Goal: Task Accomplishment & Management: Use online tool/utility

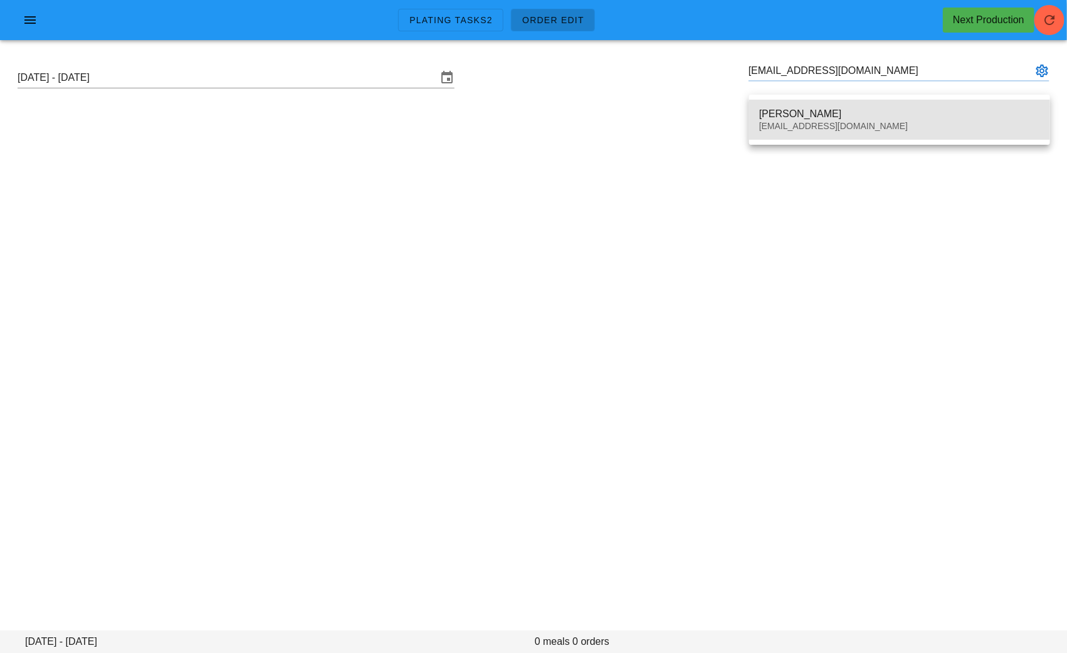
click at [801, 118] on div "[PERSON_NAME]" at bounding box center [899, 114] width 281 height 12
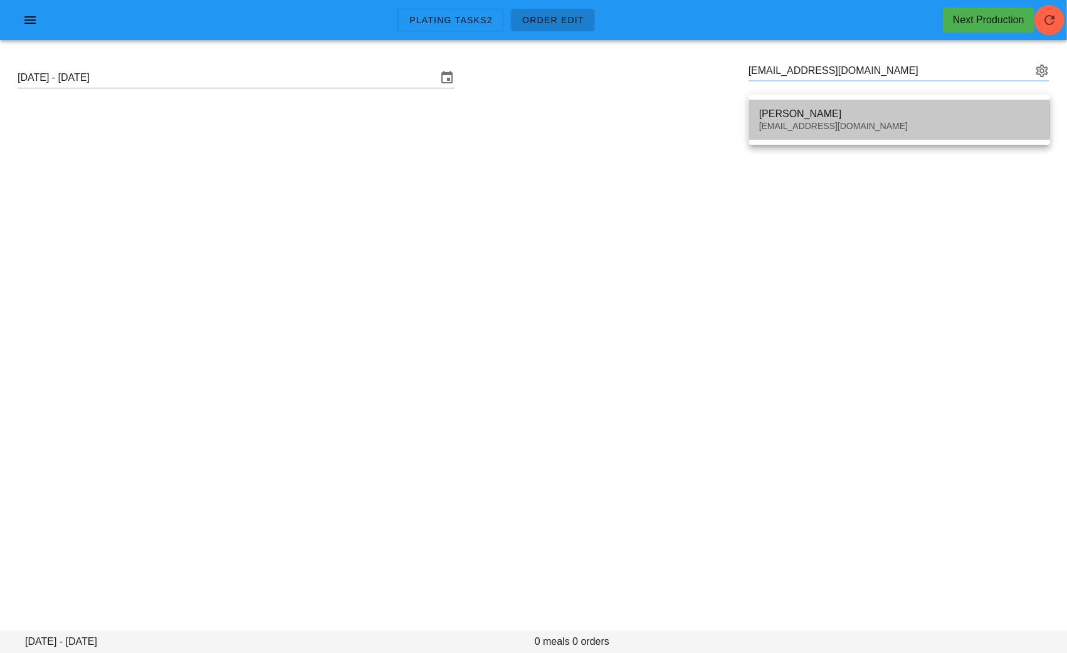
type input "Omar Sadek (omarw99@gmail.com)"
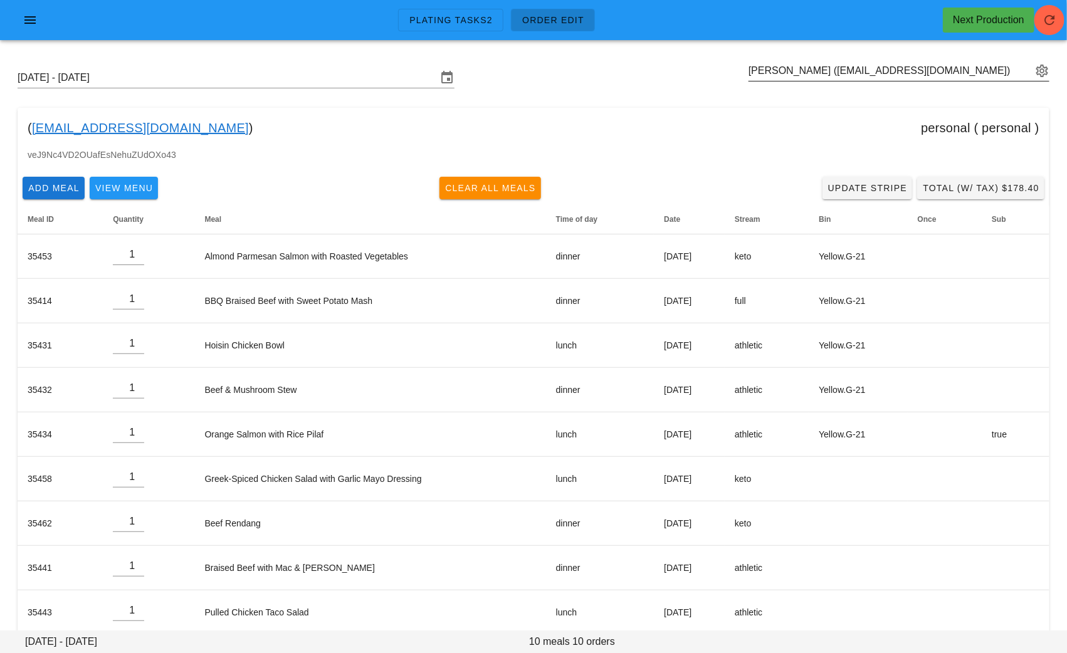
click at [926, 60] on div "Sunday September 7 - Saturday September 13 Omar Sadek (omarw99@gmail.com)" at bounding box center [534, 78] width 1052 height 40
click at [921, 71] on input "text" at bounding box center [890, 71] width 283 height 20
paste input "osjunks@gmail.com"
type input "Andrew Osborne (osjunks@gmail.com)"
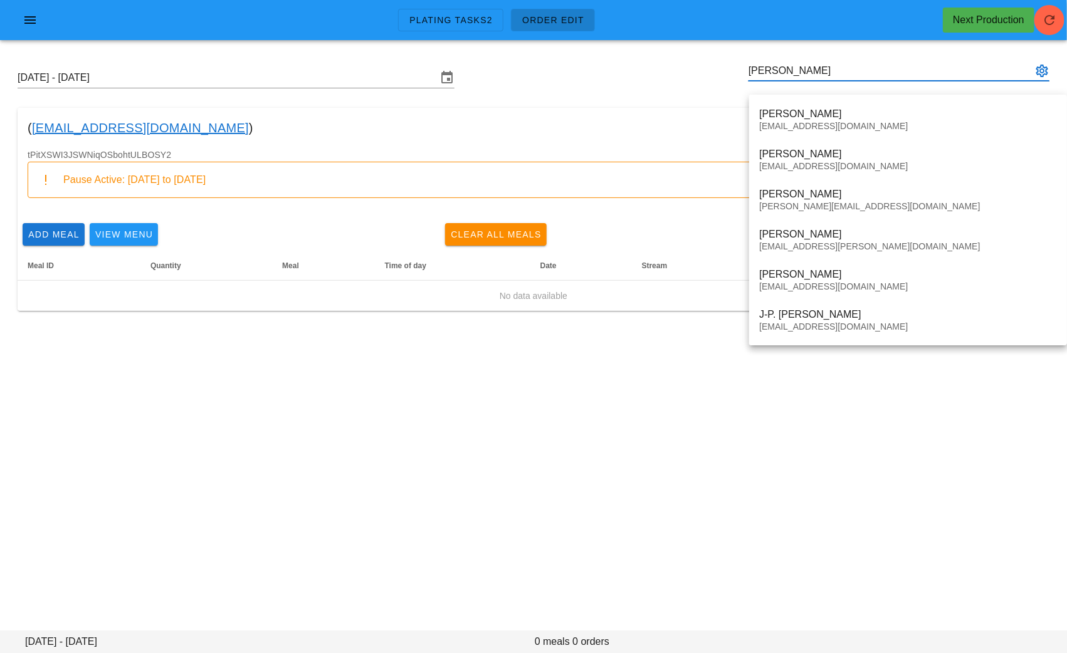
click at [750, 70] on input "clark" at bounding box center [890, 71] width 283 height 20
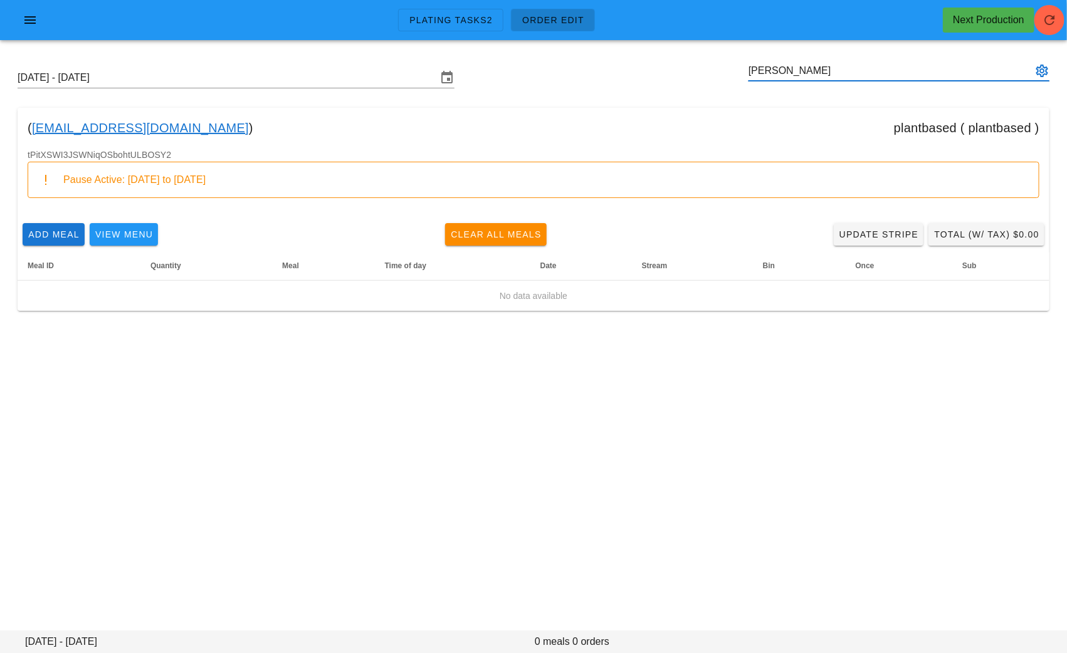
click at [779, 69] on input "clark" at bounding box center [890, 71] width 283 height 20
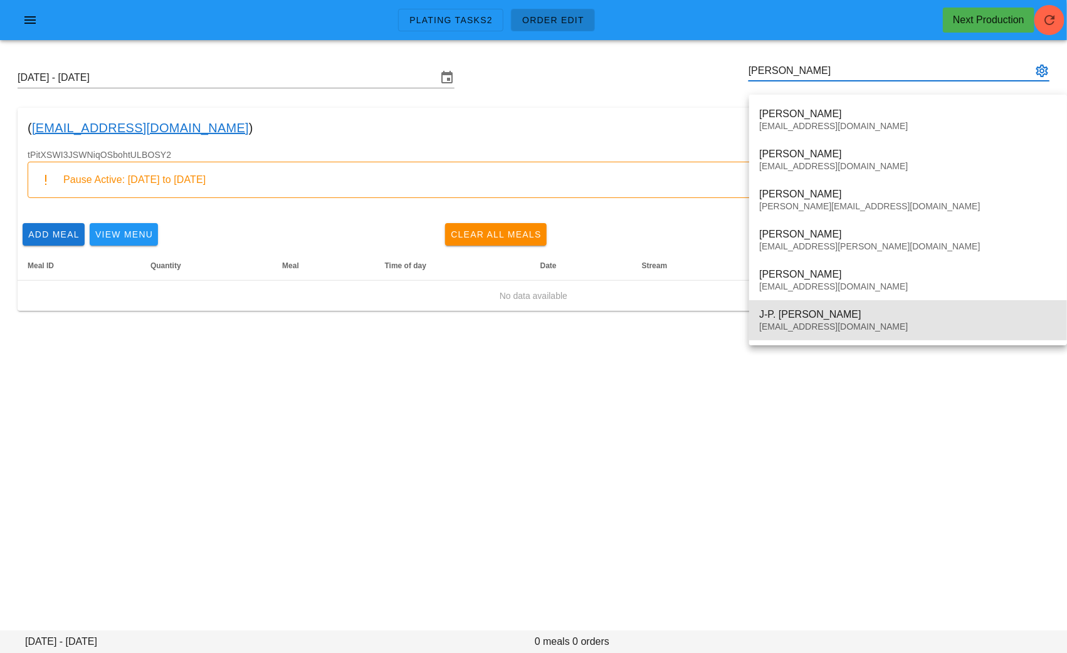
click at [794, 320] on div "J-P. Clark" at bounding box center [908, 315] width 298 height 12
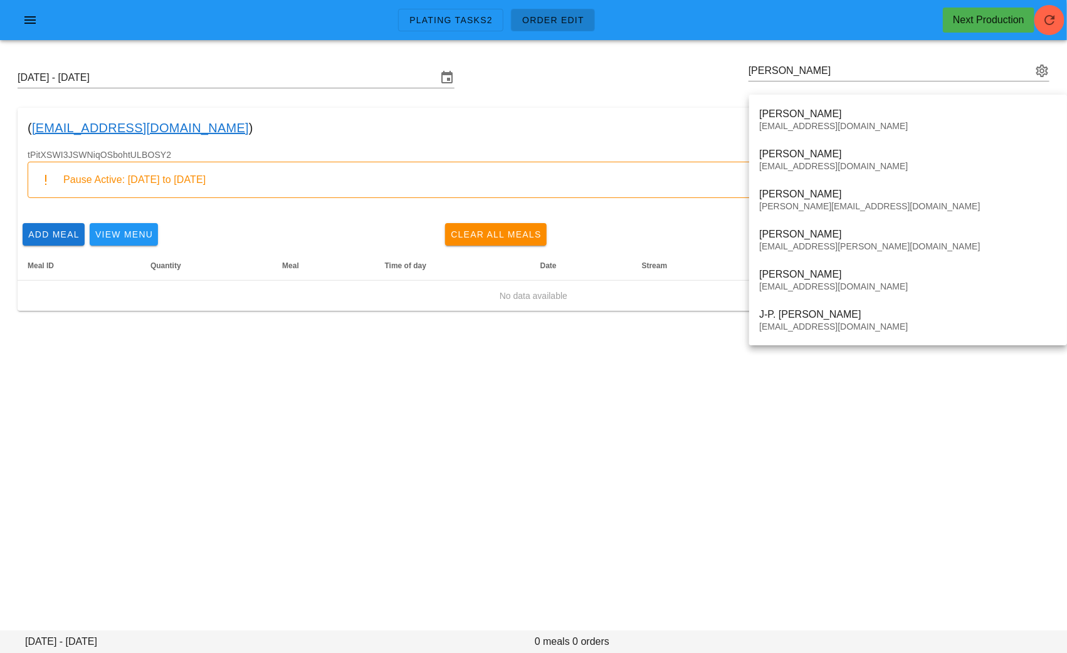
type input "J-P. [PERSON_NAME] ([EMAIL_ADDRESS][DOMAIN_NAME])"
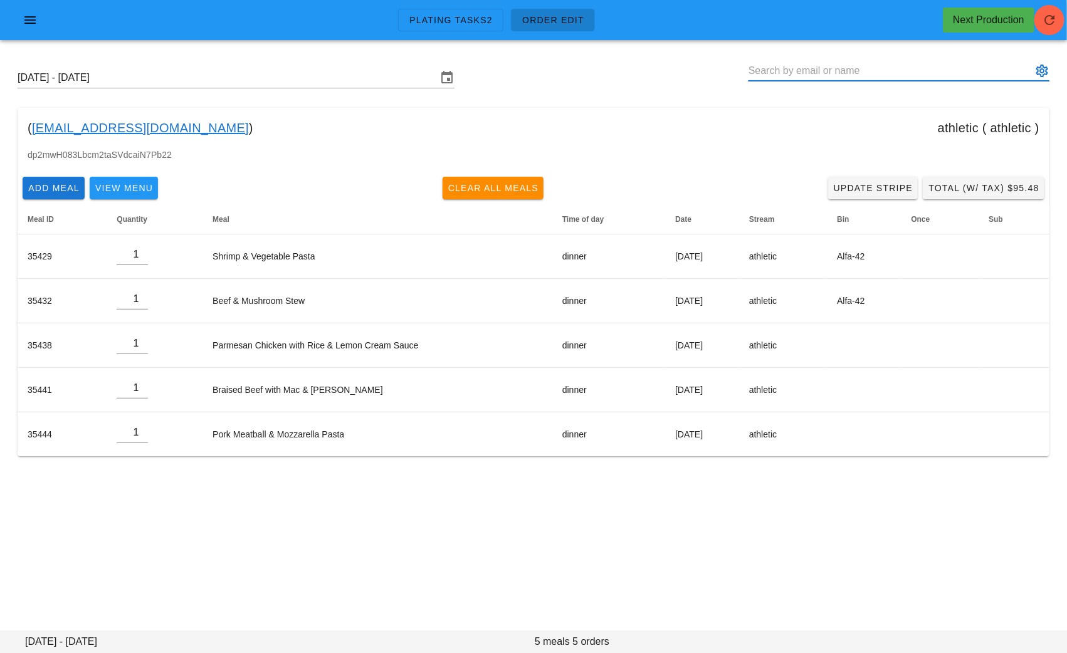
drag, startPoint x: 895, startPoint y: 67, endPoint x: 761, endPoint y: 67, distance: 134.8
click at [761, 67] on input "text" at bounding box center [890, 71] width 283 height 20
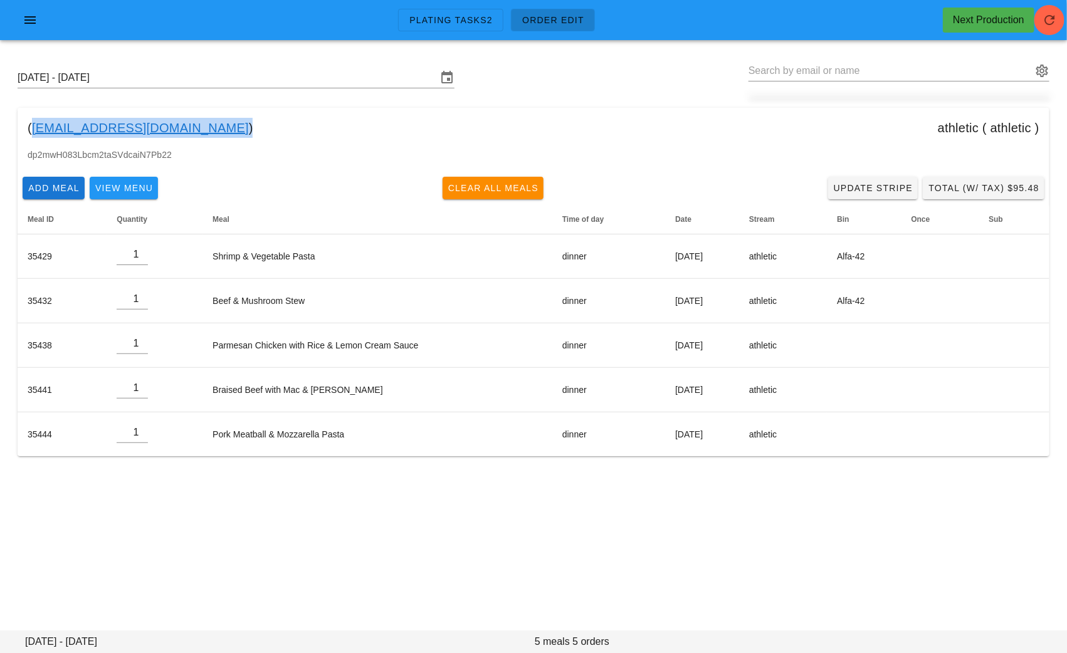
drag, startPoint x: 139, startPoint y: 128, endPoint x: 31, endPoint y: 128, distance: 107.9
click at [31, 128] on div "( jpgclark@telus.net ) athletic ( athletic )" at bounding box center [534, 128] width 1032 height 40
copy link "[EMAIL_ADDRESS][DOMAIN_NAME]"
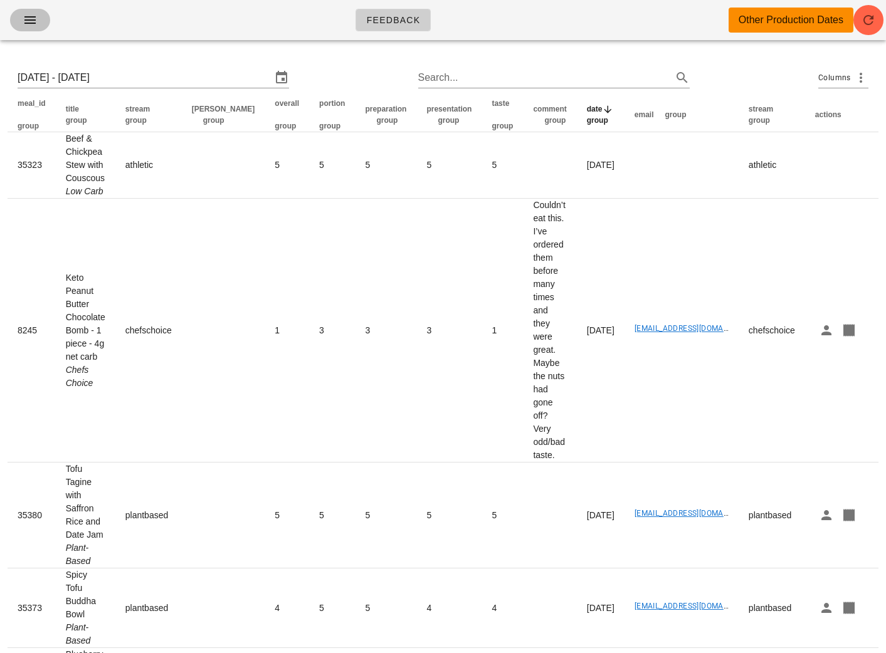
click at [34, 24] on icon "button" at bounding box center [30, 20] width 15 height 15
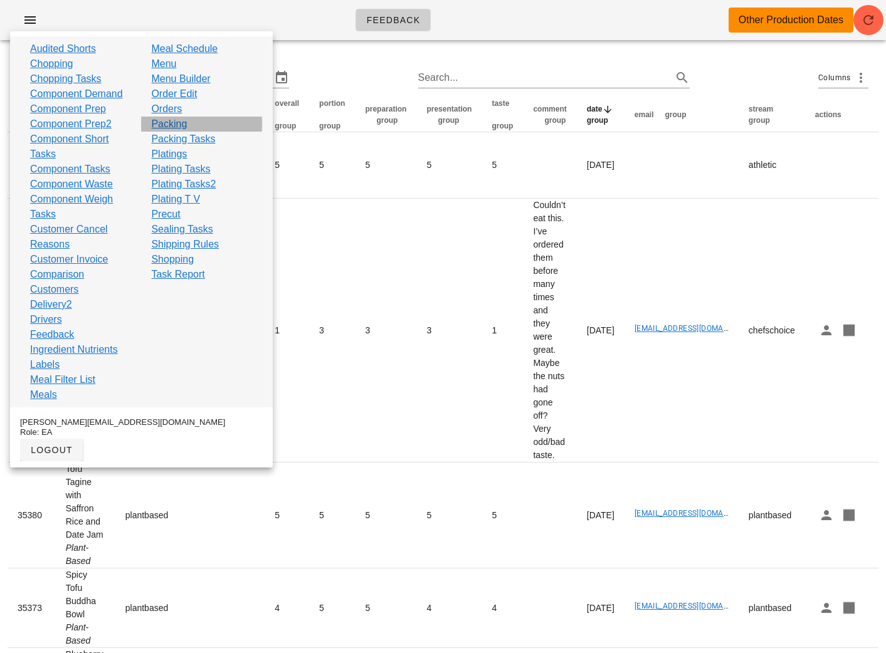
click at [171, 121] on link "Packing" at bounding box center [169, 124] width 36 height 15
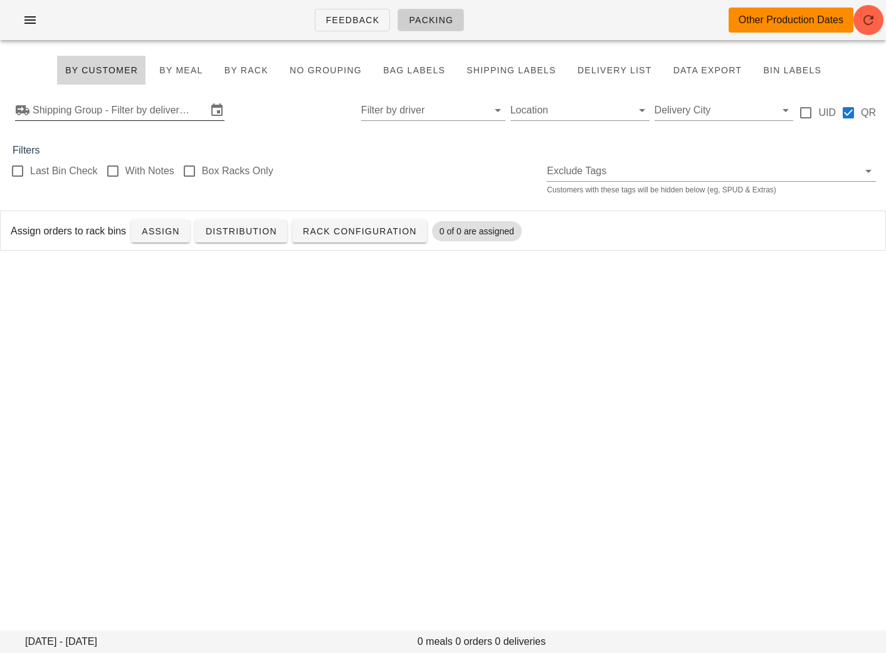
click at [116, 108] on input "Shipping Group - Filter by delivery logistics" at bounding box center [120, 110] width 174 height 20
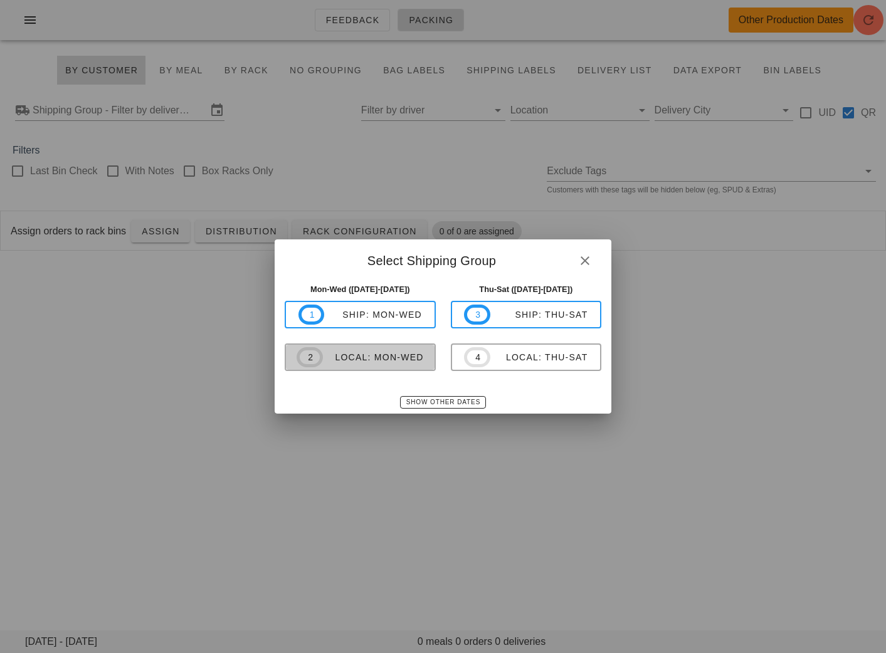
click at [370, 359] on div "local: Mon-Wed" at bounding box center [373, 357] width 101 height 10
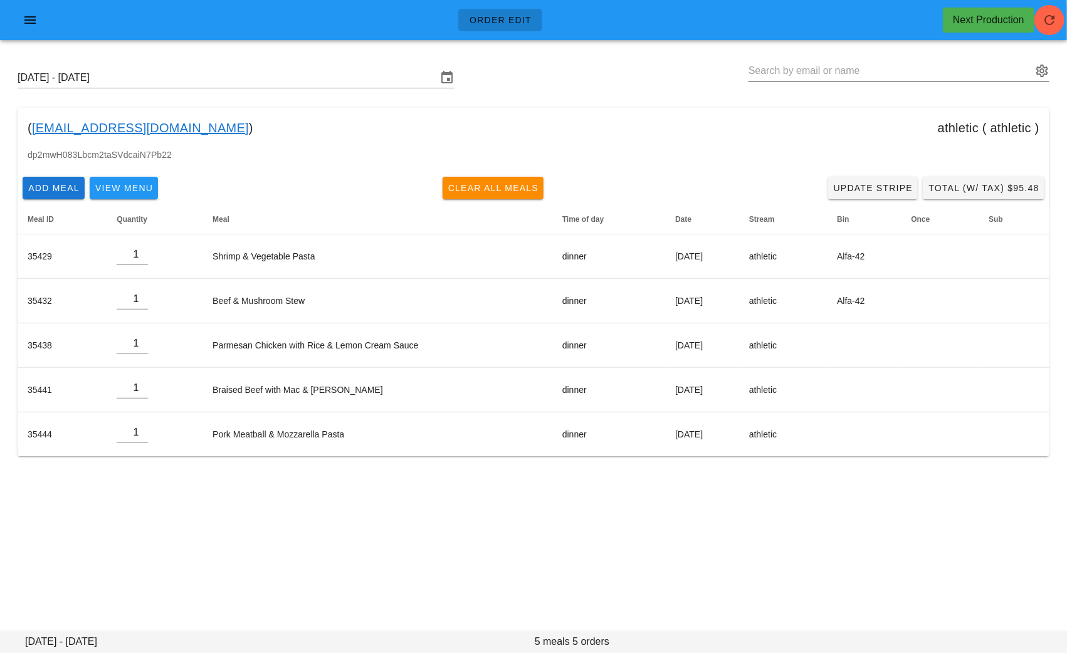
click at [897, 68] on input "text" at bounding box center [890, 71] width 283 height 20
paste input "alexismarie013@yahoo.com"
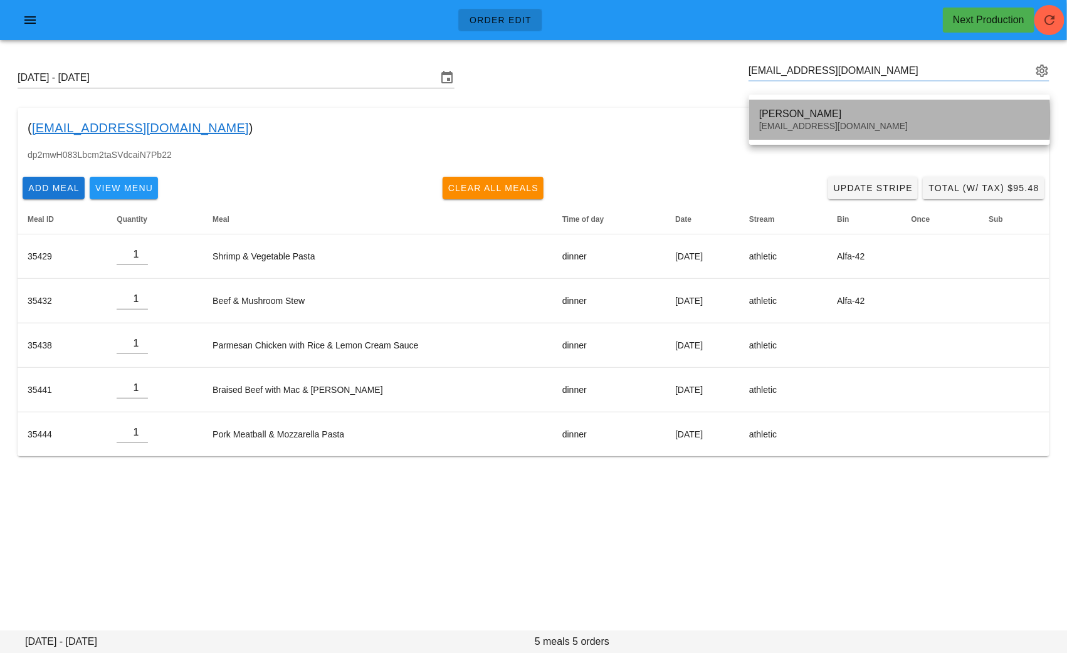
click at [805, 111] on div "[PERSON_NAME]" at bounding box center [899, 114] width 281 height 12
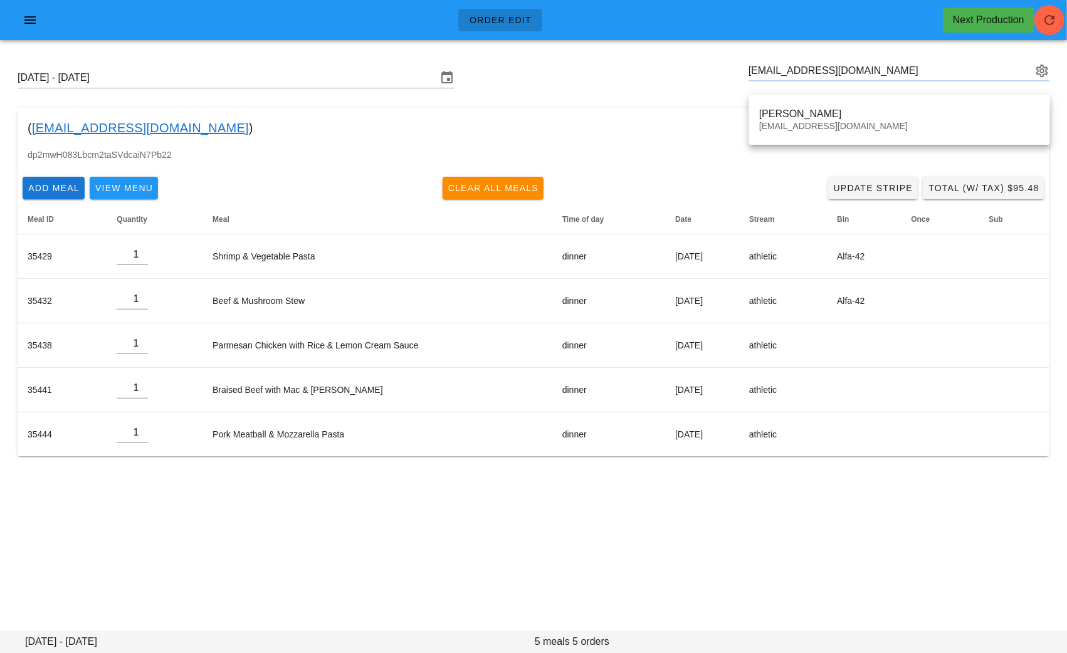
type input "Alexis Butler (alexismarie013@yahoo.com)"
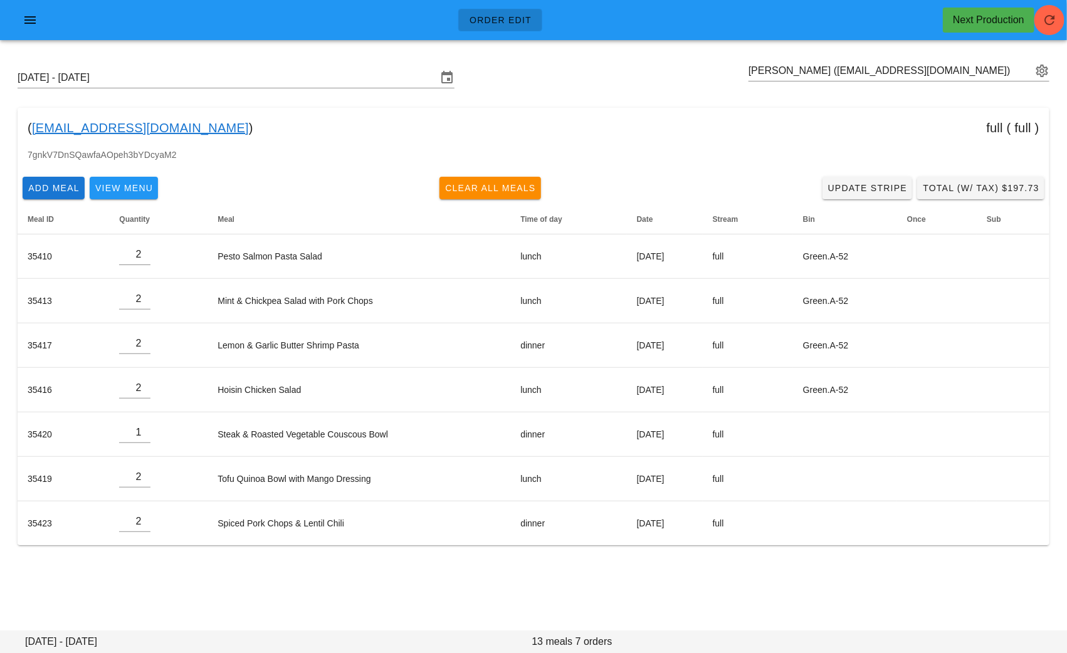
click at [152, 126] on link "alexismarie013@yahoo.com" at bounding box center [140, 128] width 217 height 20
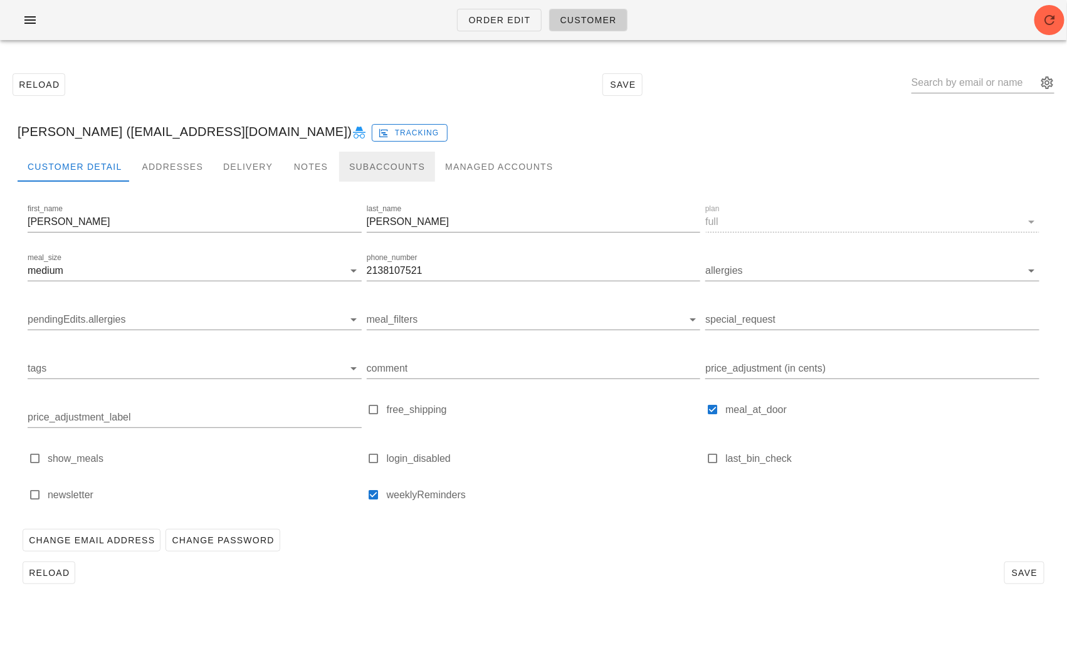
click at [383, 164] on div "Subaccounts" at bounding box center [387, 167] width 96 height 30
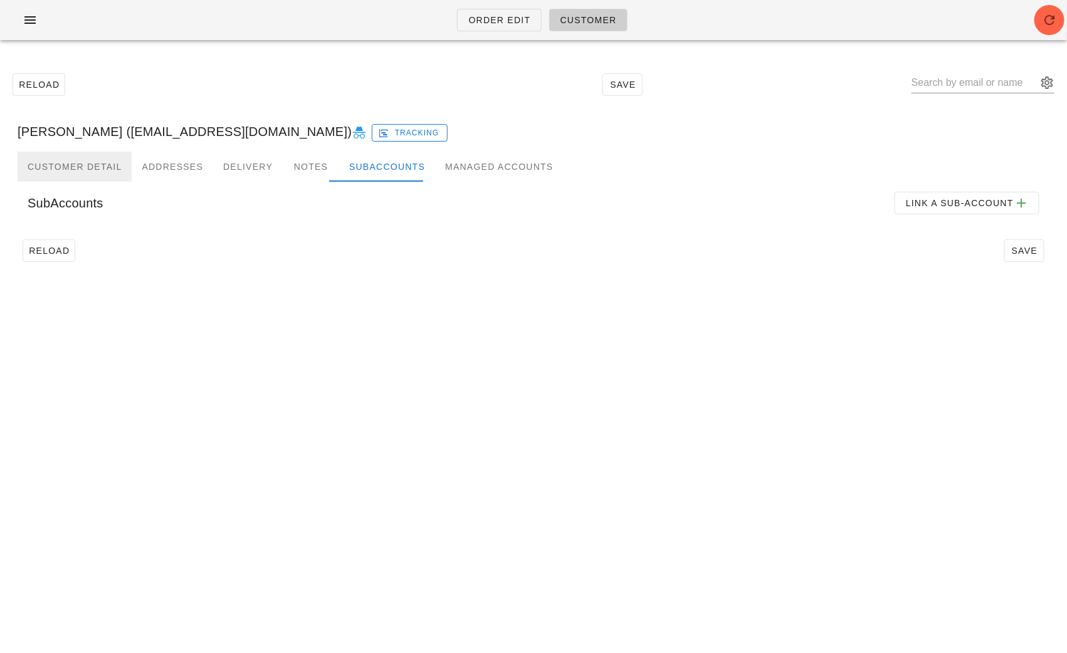
click at [63, 179] on div "Customer Detail" at bounding box center [75, 167] width 114 height 30
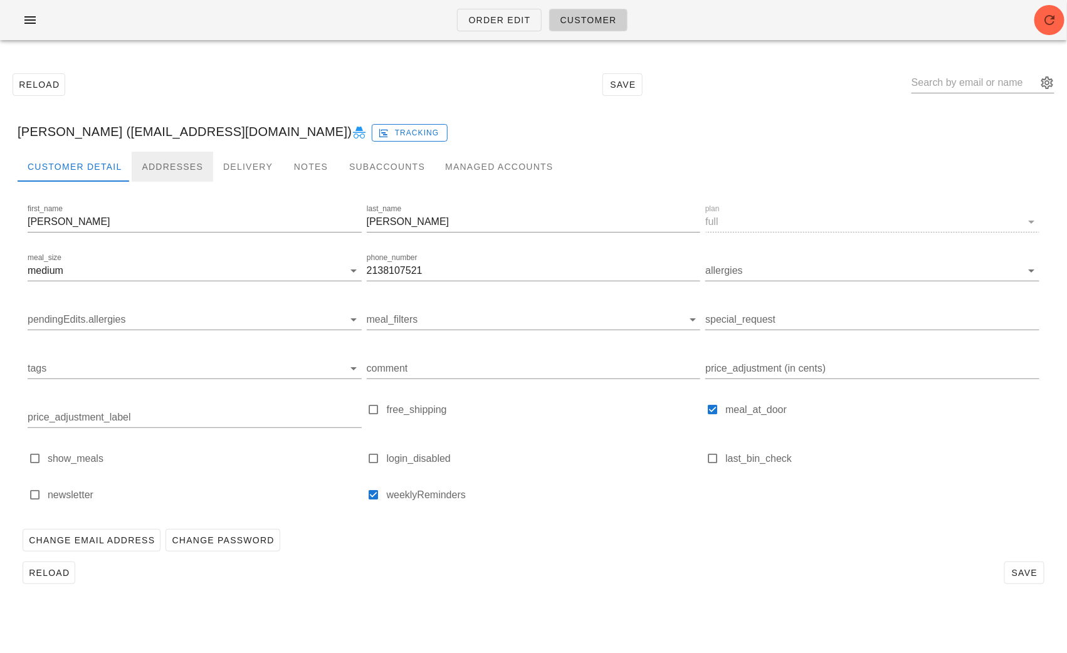
click at [181, 162] on div "Addresses" at bounding box center [173, 167] width 82 height 30
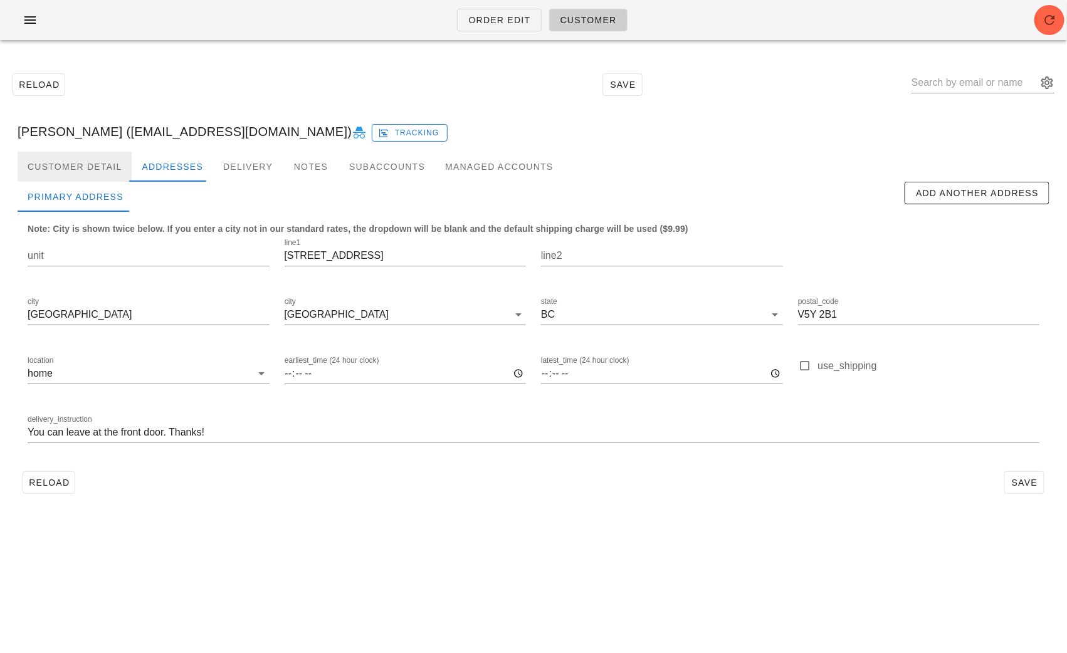
click at [77, 168] on div "Customer Detail" at bounding box center [75, 167] width 114 height 30
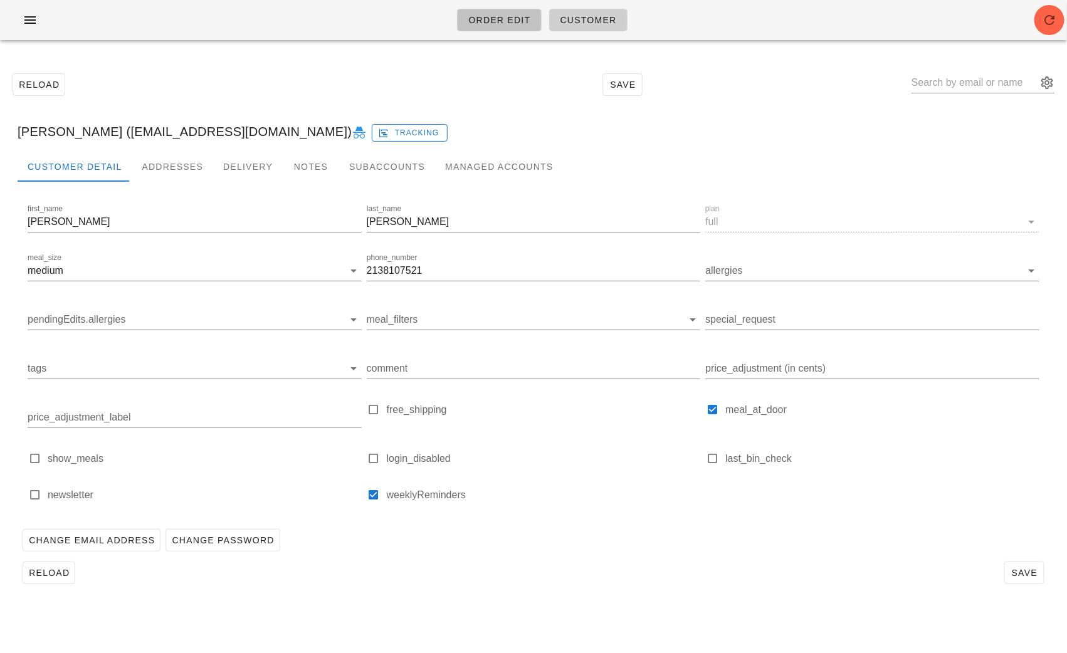
click at [493, 10] on link "Order Edit" at bounding box center [499, 20] width 84 height 23
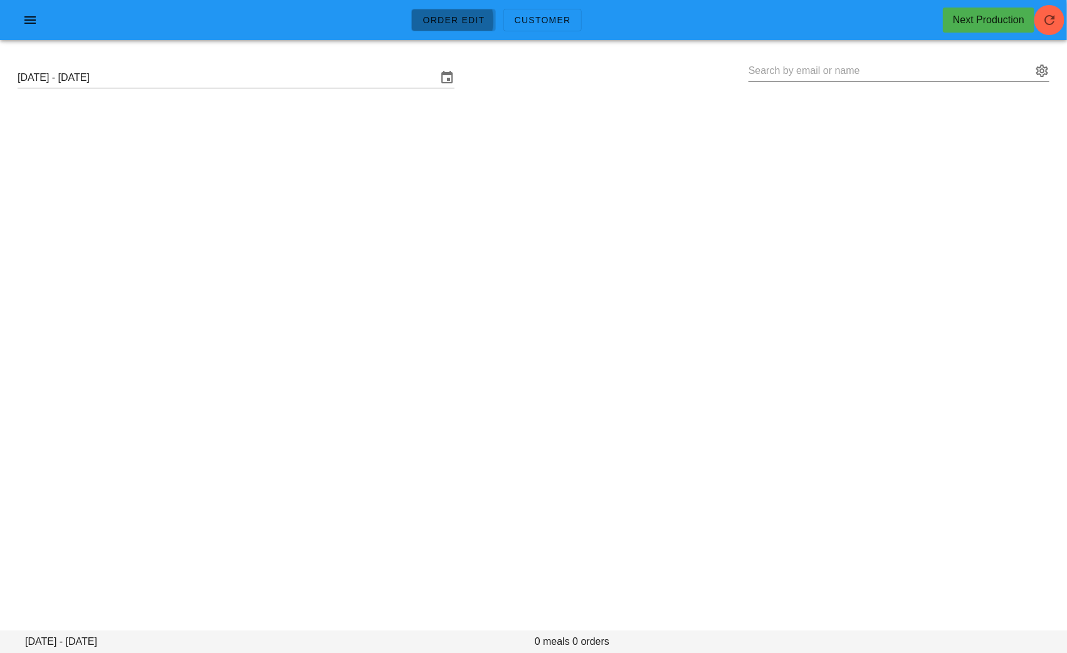
type input "Alexis Butler (alexismarie013@yahoo.com)"
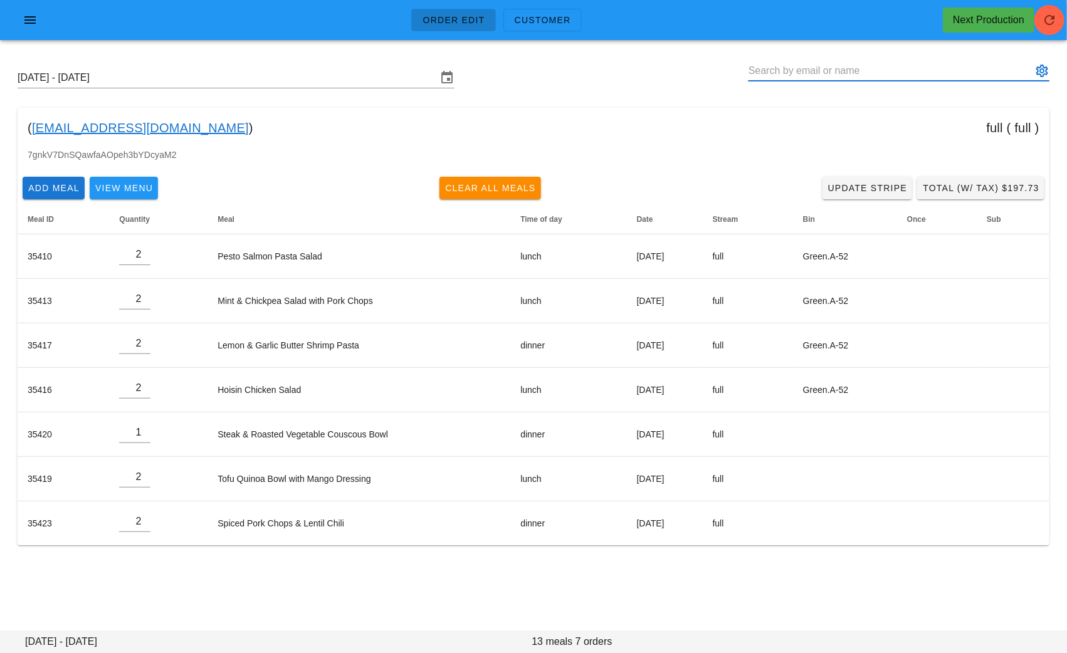
click at [842, 70] on input "text" at bounding box center [890, 71] width 283 height 20
paste input "justina311@gmail.com"
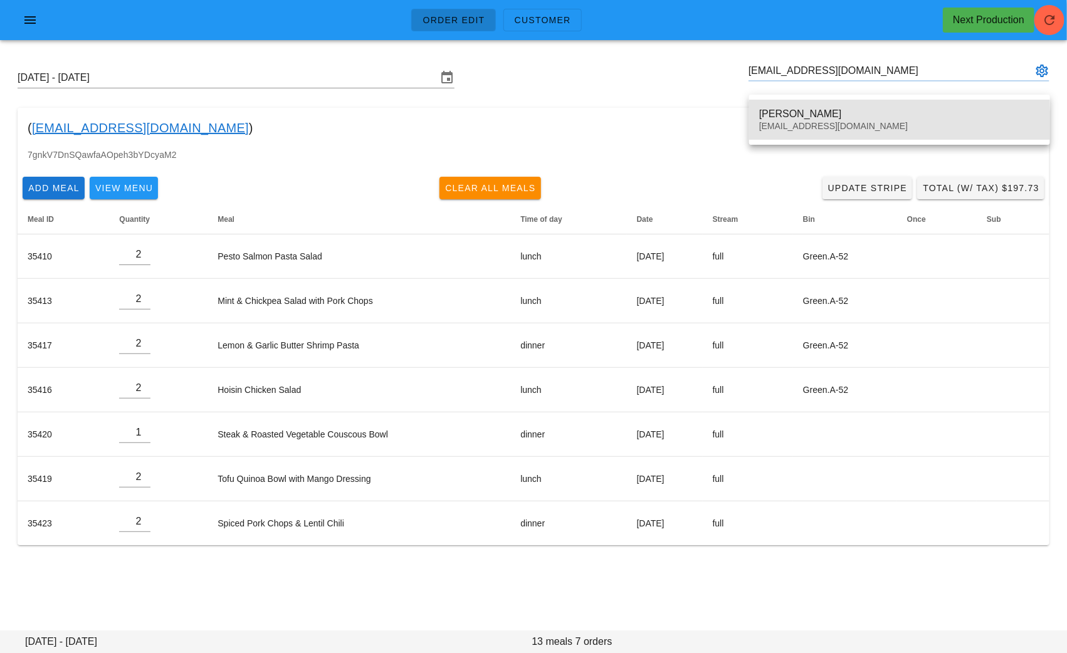
click at [799, 115] on div "Justina Ong" at bounding box center [899, 114] width 281 height 12
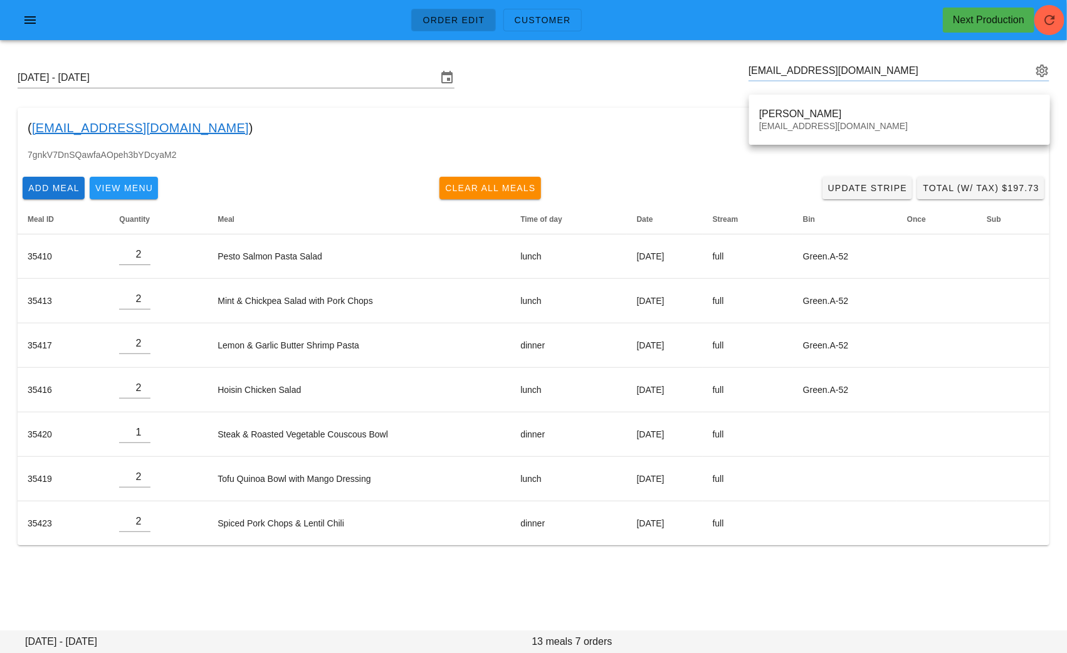
type input "Justina Ong (justina311@gmail.com)"
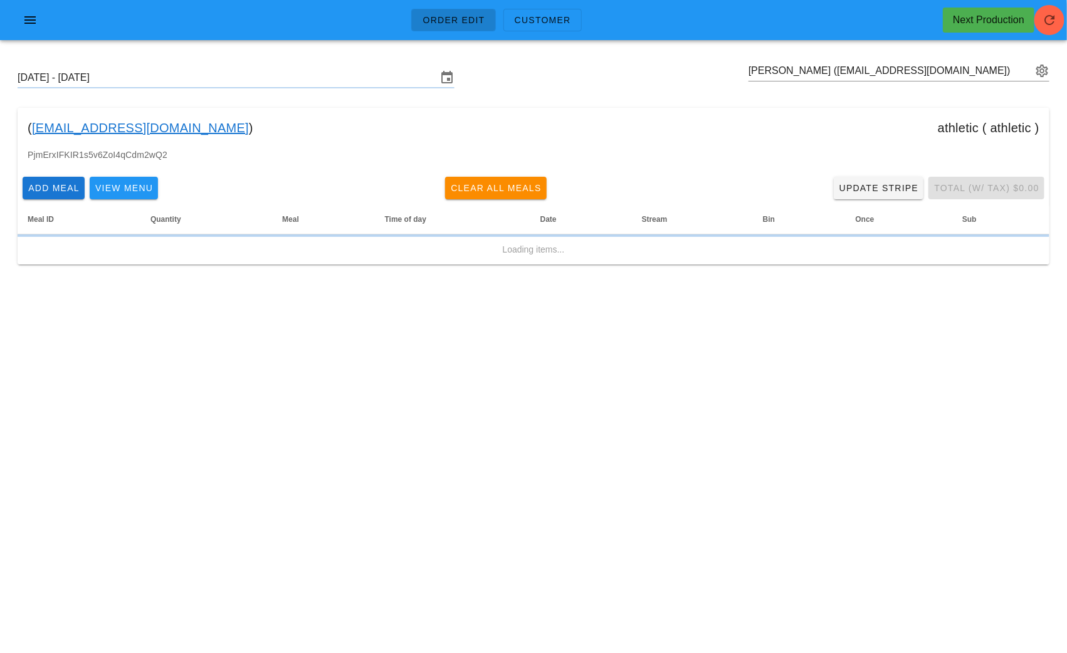
click at [763, 103] on div "Sunday September 7 - Saturday September 13 Justina Ong (justina311@gmail.com) (…" at bounding box center [533, 166] width 1067 height 232
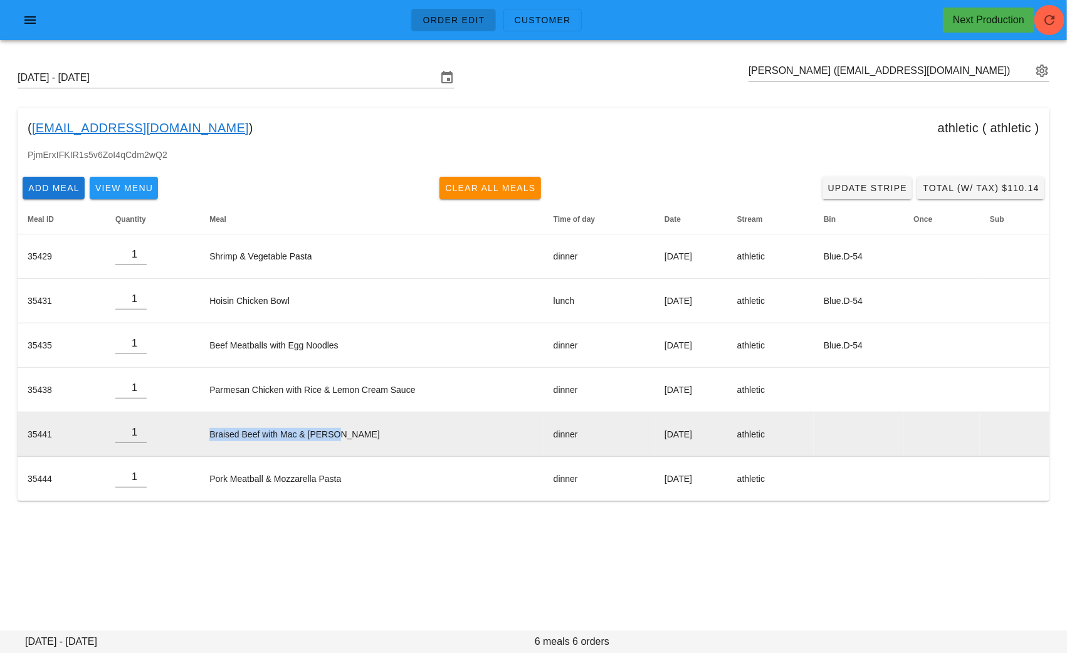
drag, startPoint x: 356, startPoint y: 434, endPoint x: 201, endPoint y: 433, distance: 154.3
click at [201, 433] on td "Braised Beef with Mac & [PERSON_NAME]" at bounding box center [371, 435] width 344 height 45
copy td "Braised Beef with Mac & [PERSON_NAME]"
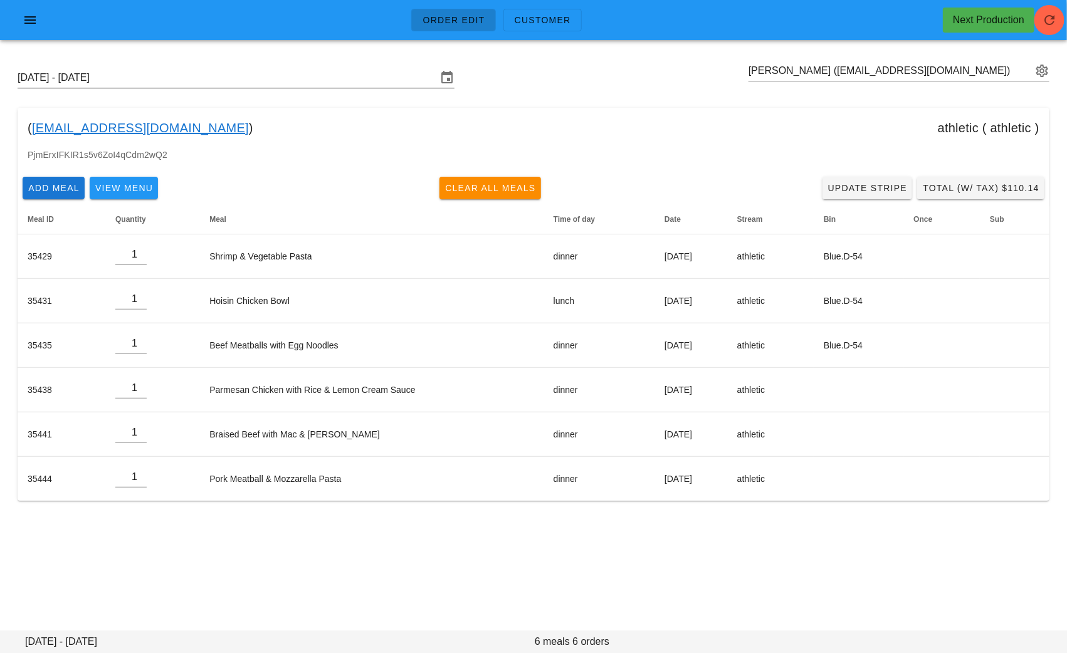
click at [210, 70] on input "[DATE] - [DATE]" at bounding box center [228, 78] width 420 height 20
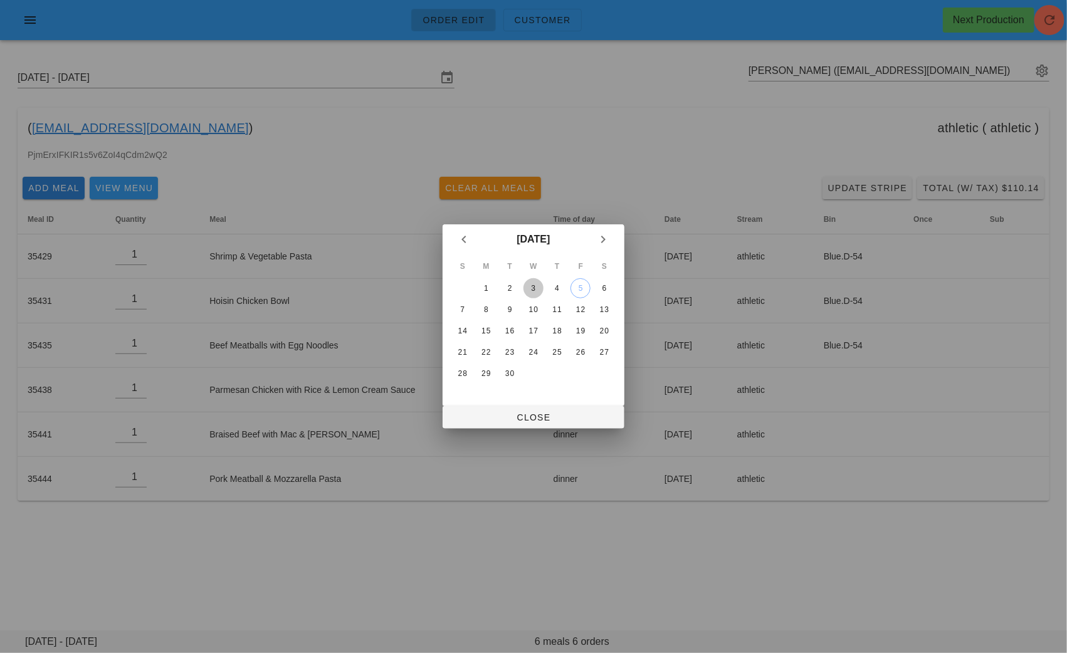
click at [537, 286] on div "3" at bounding box center [534, 288] width 20 height 9
click at [569, 420] on span "Close" at bounding box center [534, 418] width 162 height 10
type input "Sunday August 31 - Saturday September 6"
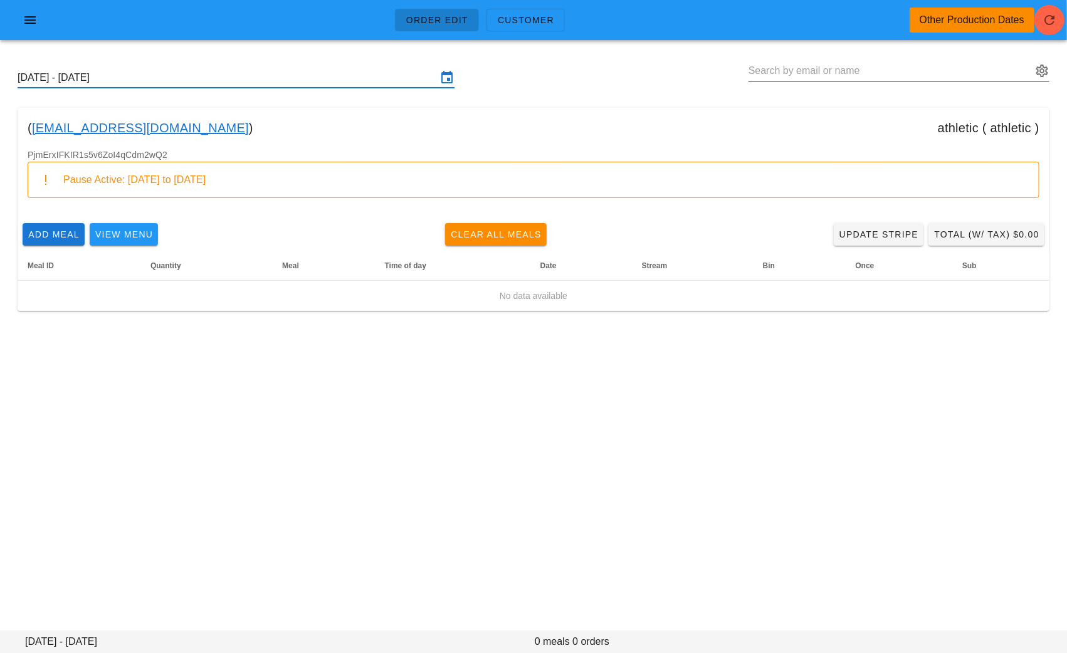
click at [945, 72] on input "text" at bounding box center [890, 71] width 283 height 20
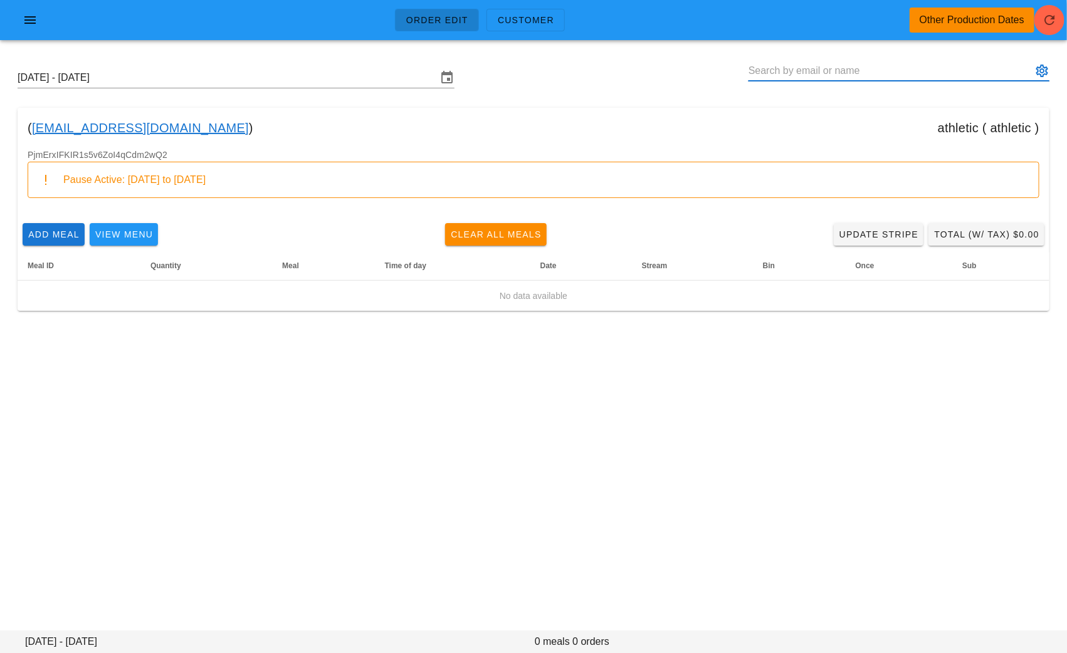
paste input "alias.k90@gmail.com"
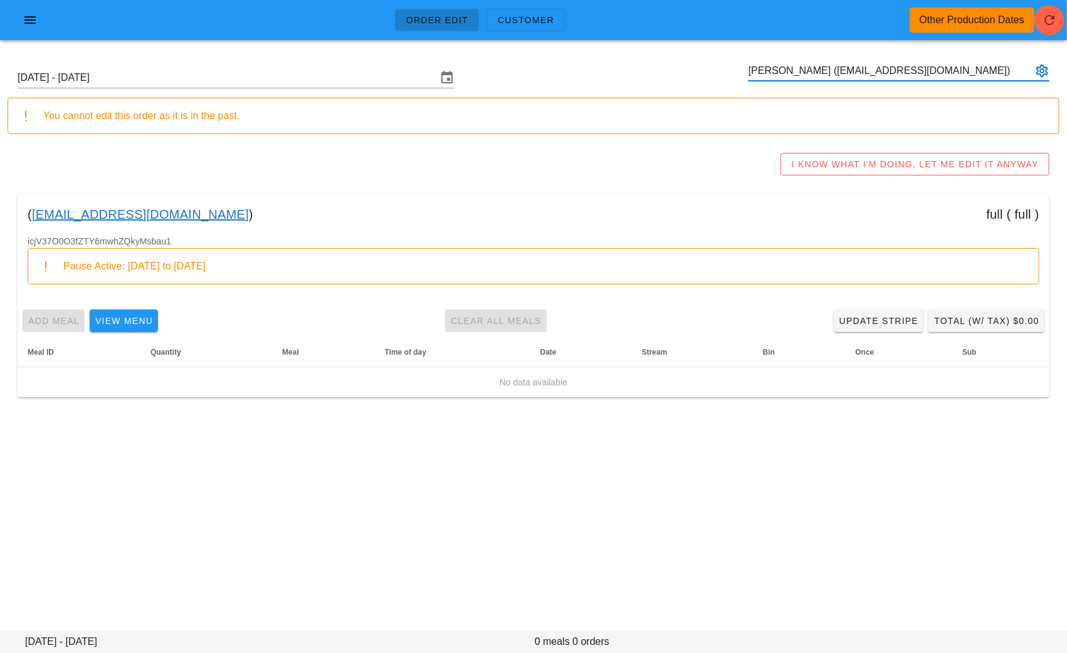
drag, startPoint x: 929, startPoint y: 68, endPoint x: 631, endPoint y: 58, distance: 297.4
click at [632, 59] on div "Sunday August 31 - Saturday September 6 Ali Kagalwala (alias.k90@gmail.com)" at bounding box center [534, 78] width 1052 height 40
drag, startPoint x: 923, startPoint y: 73, endPoint x: 724, endPoint y: 73, distance: 198.8
click at [725, 73] on div "Sunday August 31 - Saturday September 6 Ali Kagalwala (alias.k90@gmail.com)" at bounding box center [534, 78] width 1052 height 40
type input "Ali Kagalwala (alias.k90@gmail.com)"
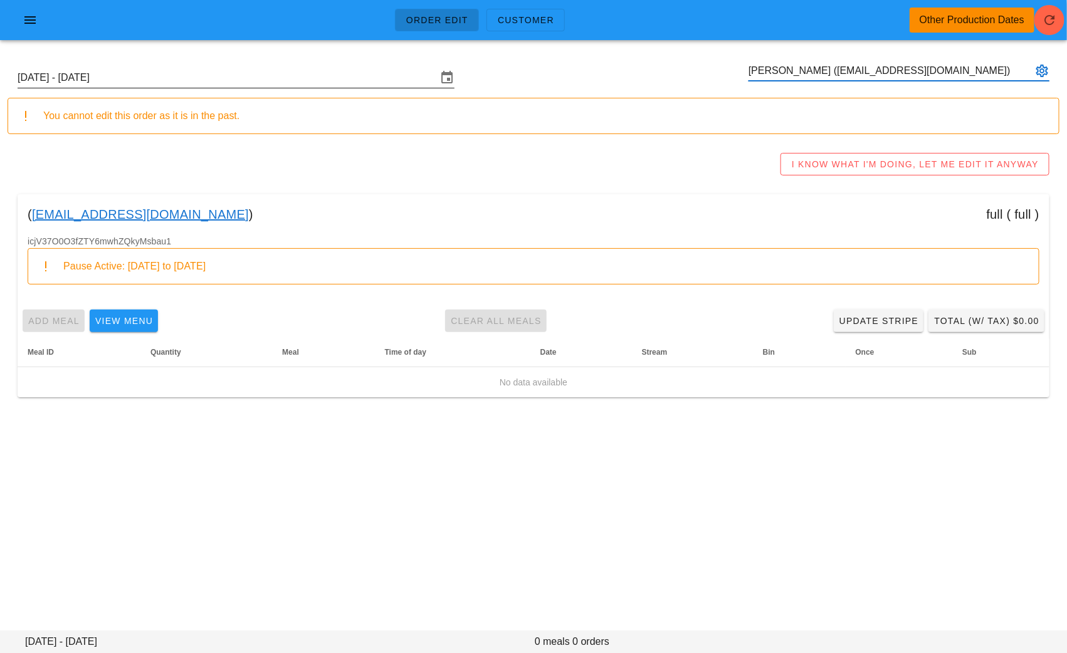
click at [287, 75] on input "Sunday August 31 - Saturday September 6" at bounding box center [228, 78] width 420 height 20
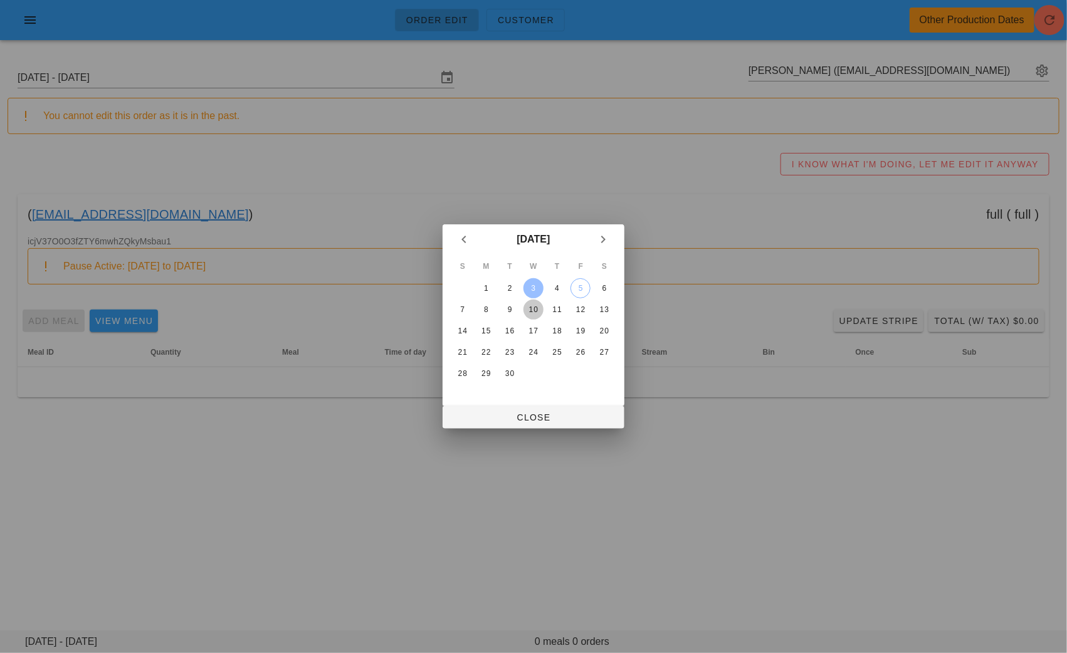
click at [536, 310] on div "10" at bounding box center [534, 309] width 20 height 9
click at [534, 420] on span "Close" at bounding box center [534, 418] width 162 height 10
type input "[DATE] - [DATE]"
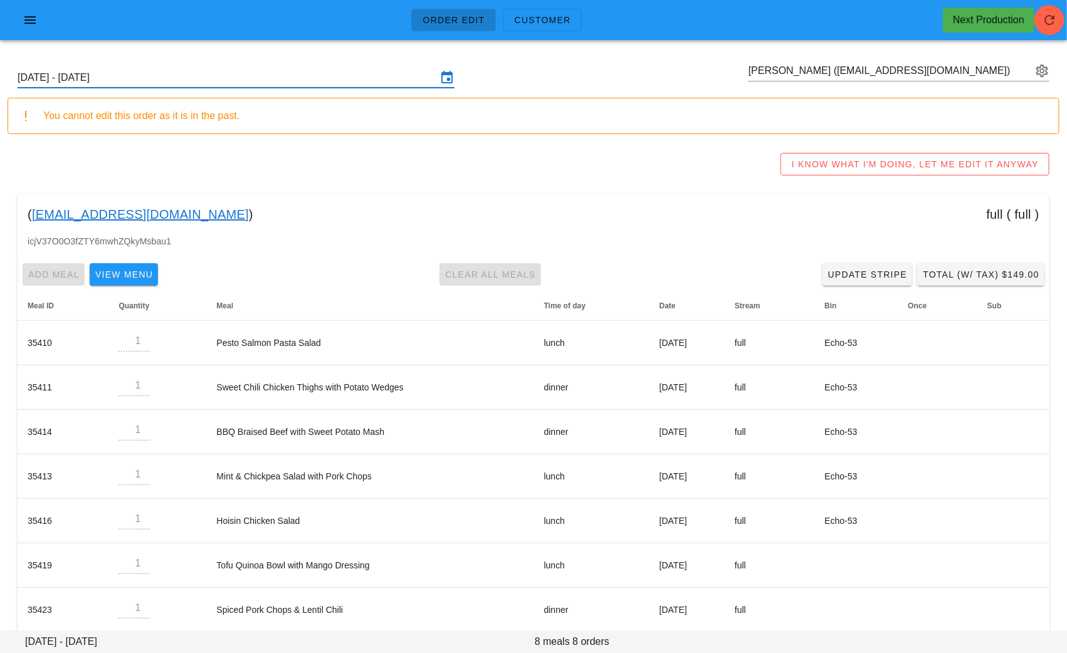
click at [705, 200] on div "( alias.k90@gmail.com ) full ( full )" at bounding box center [534, 214] width 1032 height 40
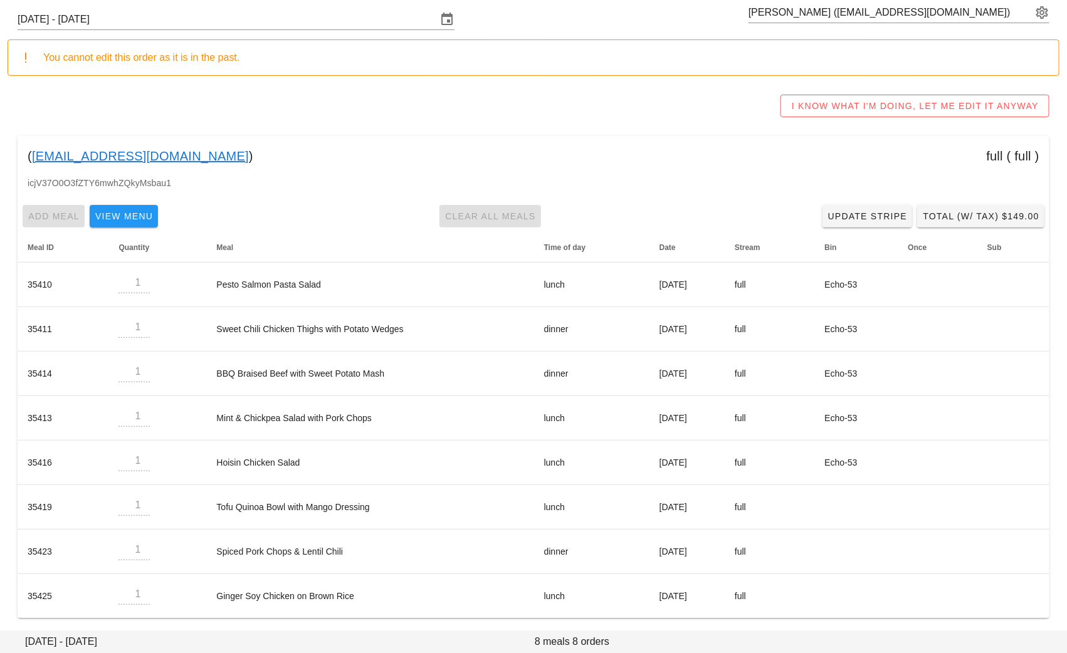
scroll to position [58, 0]
click at [868, 214] on span "Update Stripe" at bounding box center [868, 217] width 80 height 10
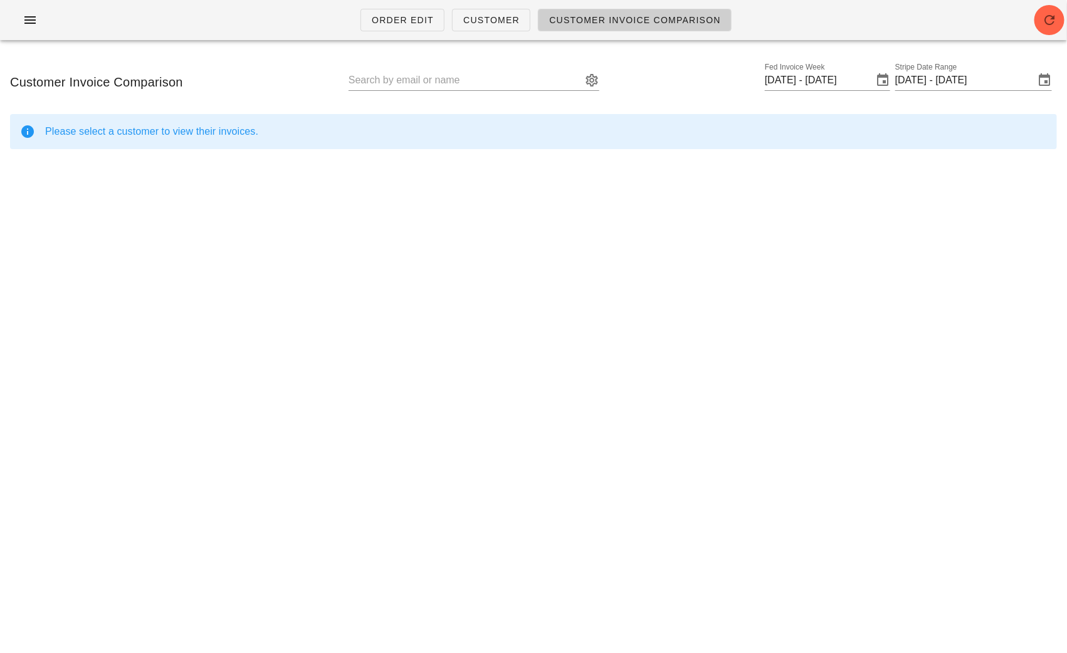
type input "Ali Kagalwala (alias.k90@gmail.com)"
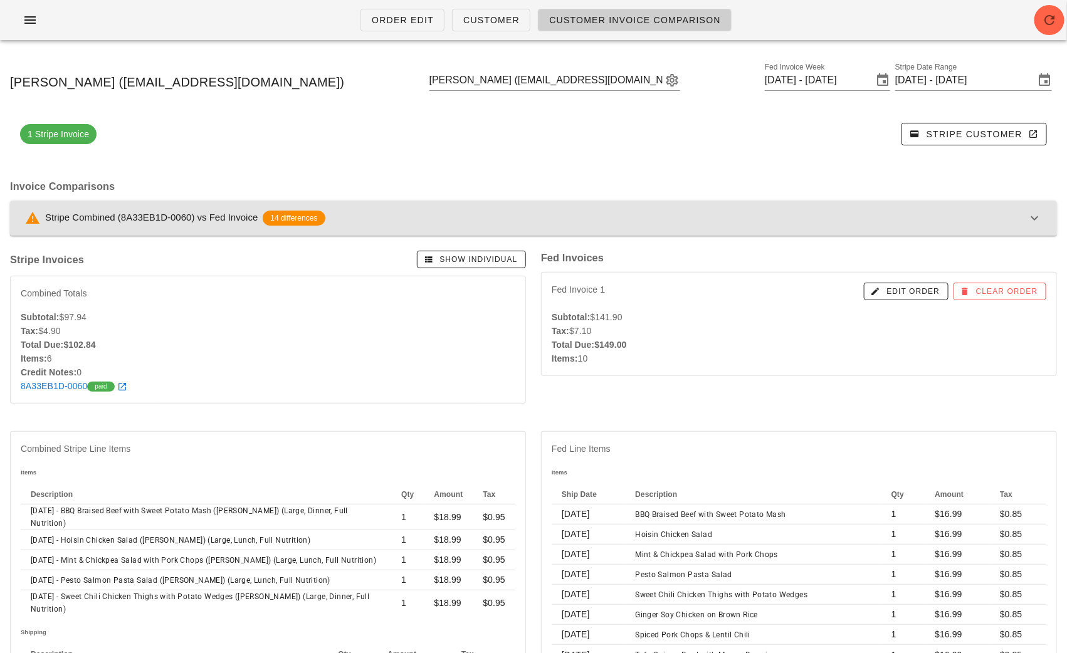
click at [557, 223] on div "Stripe Combined (8A33EB1D-0060) vs Fed Invoice 14 differences" at bounding box center [526, 218] width 1002 height 15
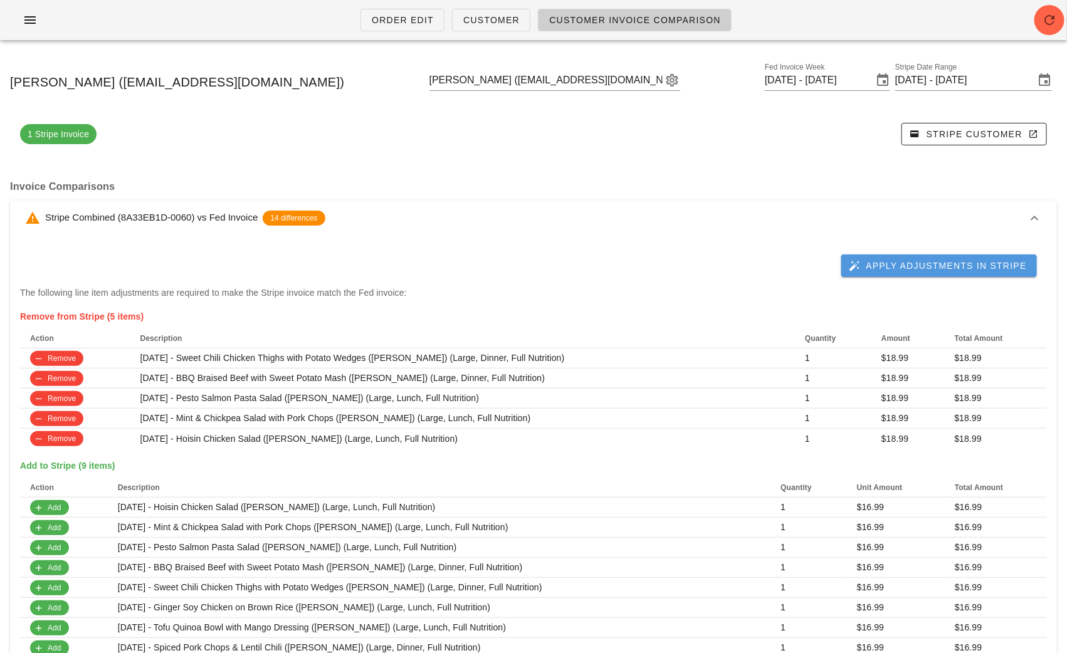
click at [896, 264] on span "Apply Adjustments in Stripe" at bounding box center [940, 265] width 176 height 11
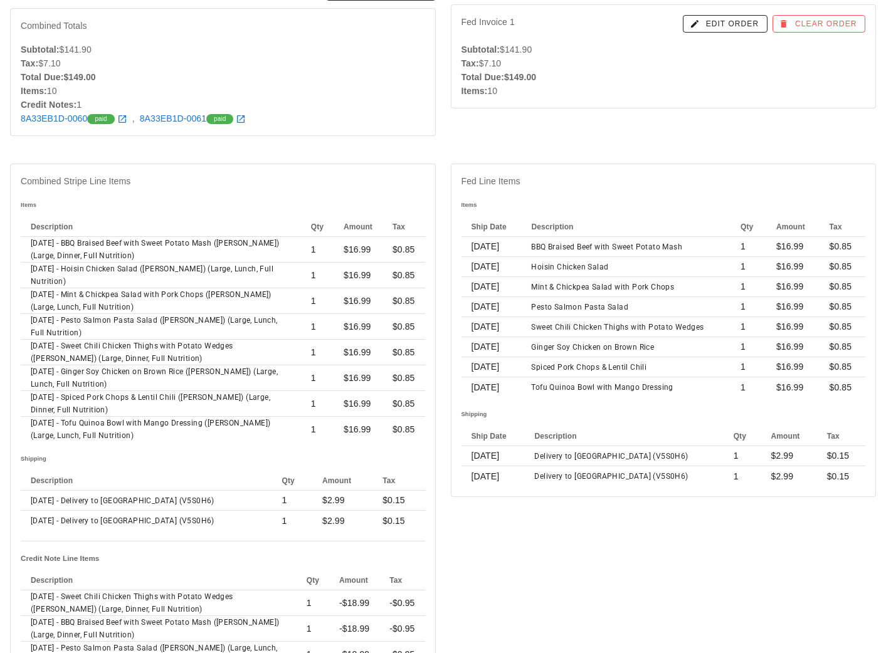
scroll to position [340, 0]
